Goal: Transaction & Acquisition: Purchase product/service

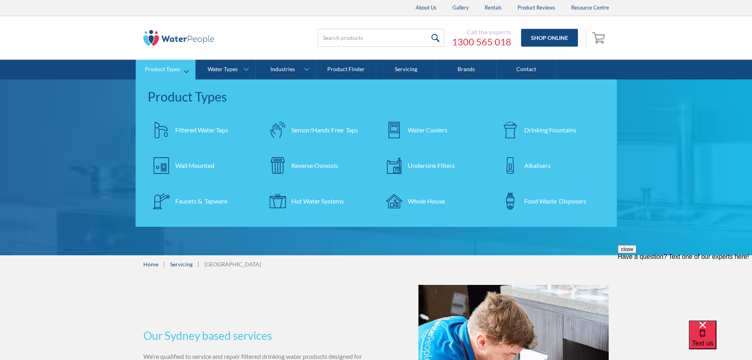
click at [439, 130] on div "Water Coolers" at bounding box center [427, 129] width 39 height 9
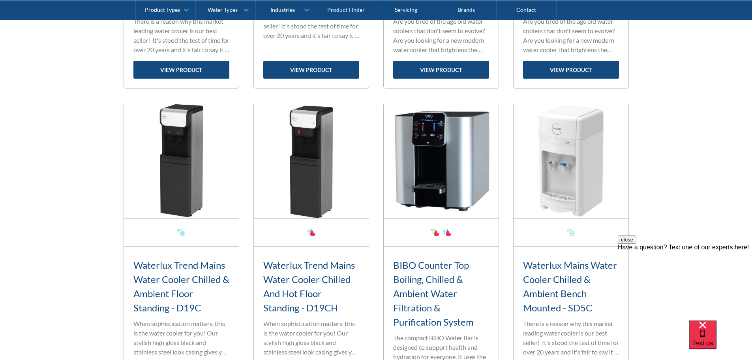
scroll to position [609, 0]
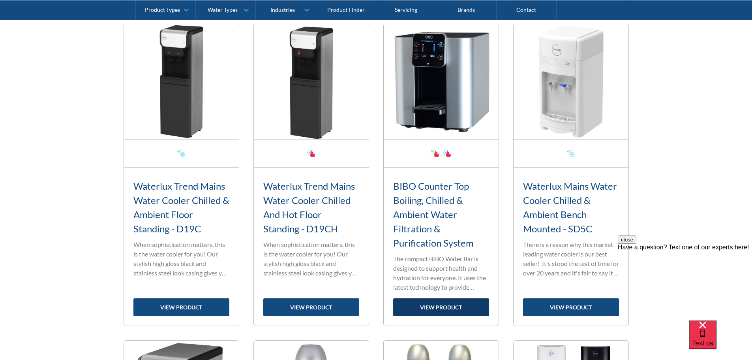
click at [429, 306] on link "view product" at bounding box center [441, 307] width 96 height 18
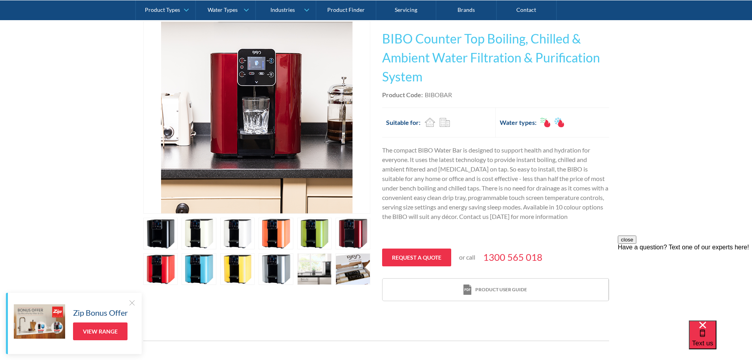
scroll to position [118, 0]
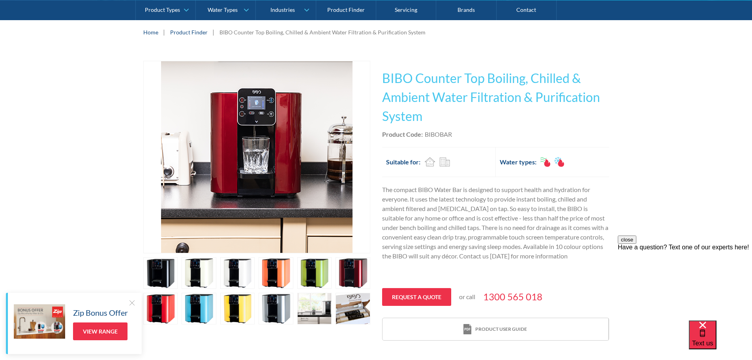
click at [205, 271] on link "open lightbox" at bounding box center [199, 273] width 35 height 32
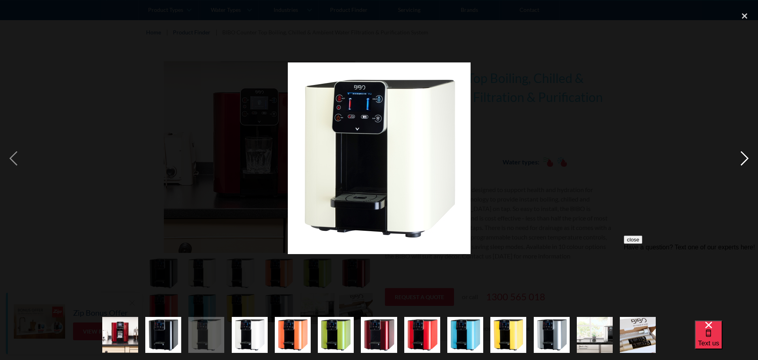
click at [746, 160] on div "next image" at bounding box center [744, 158] width 27 height 302
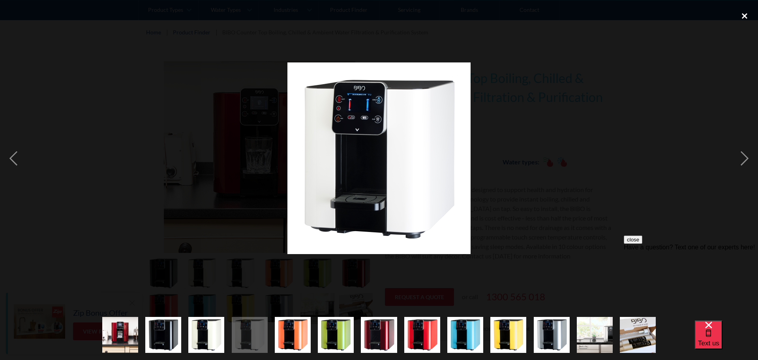
click at [746, 19] on div "close lightbox" at bounding box center [744, 15] width 27 height 17
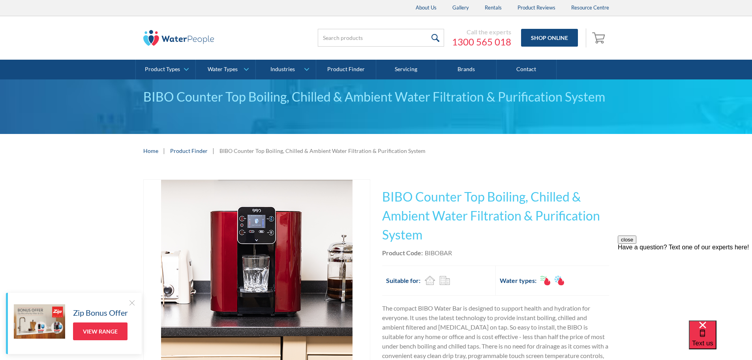
scroll to position [79, 0]
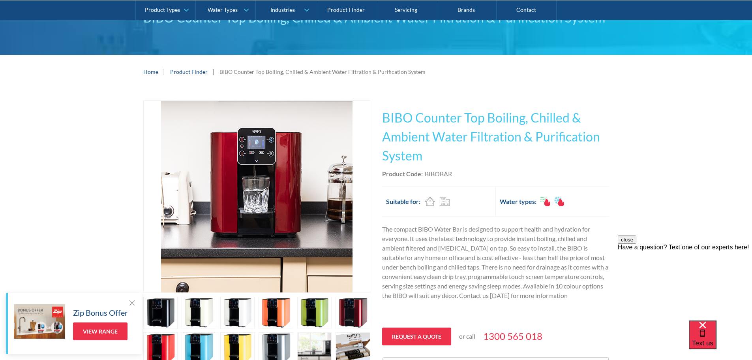
click at [133, 302] on div at bounding box center [132, 303] width 8 height 8
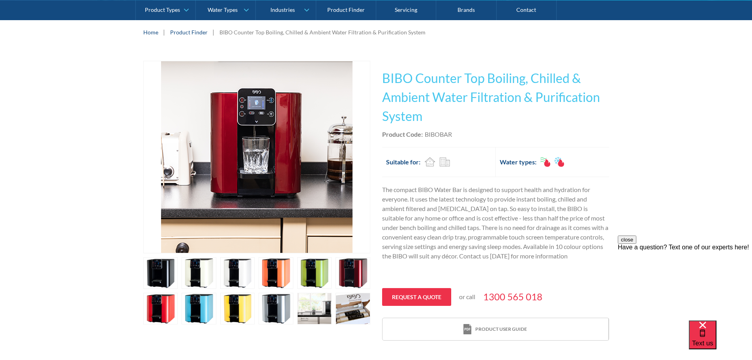
scroll to position [0, 0]
